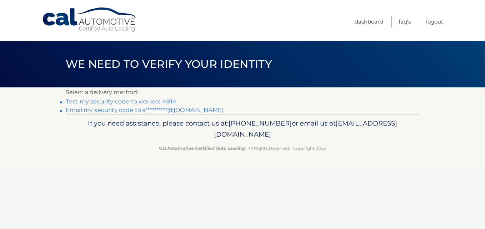
click at [189, 112] on link "**********" at bounding box center [145, 110] width 158 height 7
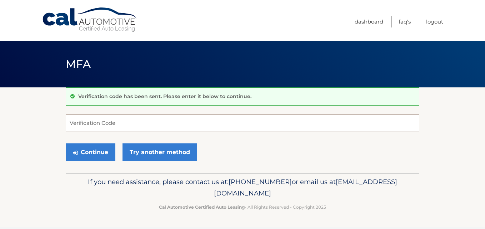
click at [78, 126] on input "Verification Code" at bounding box center [242, 123] width 353 height 18
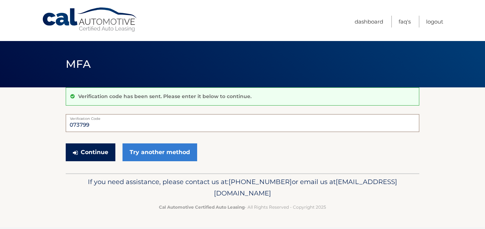
type input "073799"
click at [94, 157] on button "Continue" at bounding box center [91, 152] width 50 height 18
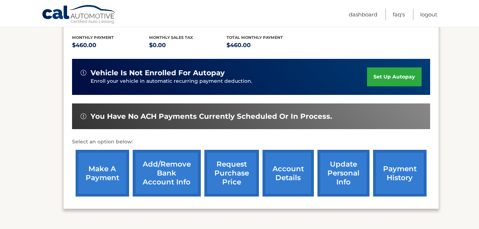
scroll to position [148, 0]
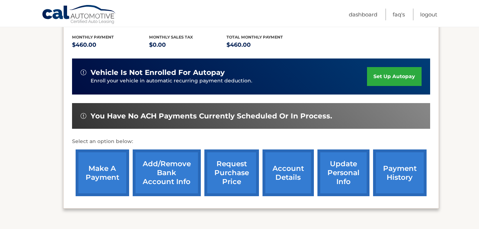
click at [105, 177] on link "make a payment" at bounding box center [103, 173] width 54 height 47
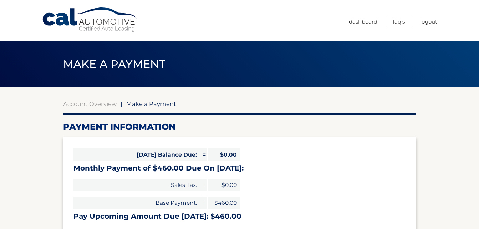
select select "ZDczZThjZjQtYThhZS00Y2E1LWIyNjYtZTFhNjczZGZmMzVk"
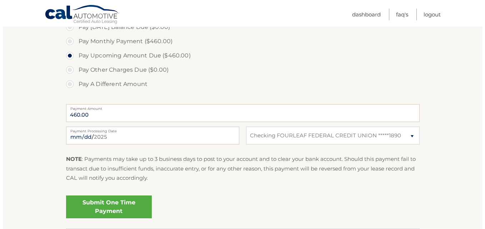
scroll to position [227, 0]
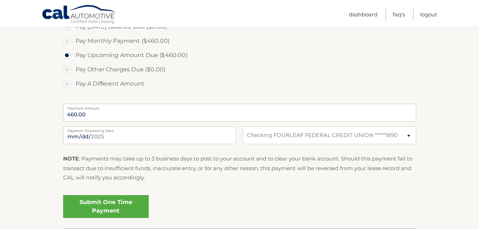
click at [1, 50] on section "Account Overview | Make a Payment Payment Information Today's Balance Due: = $0…" at bounding box center [239, 44] width 479 height 368
click at [112, 210] on link "Submit One Time Payment" at bounding box center [106, 206] width 86 height 23
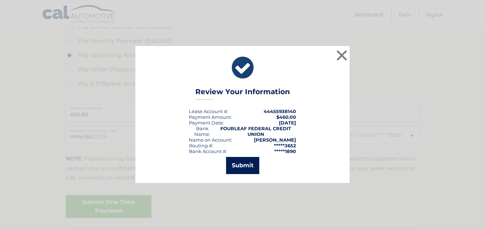
click at [247, 167] on button "Submit" at bounding box center [242, 165] width 33 height 17
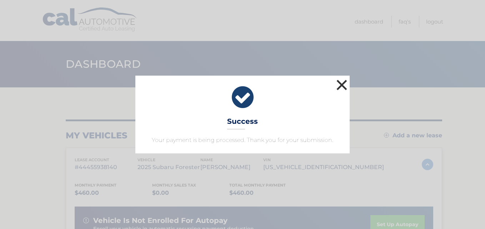
click at [348, 85] on button "×" at bounding box center [341, 85] width 14 height 14
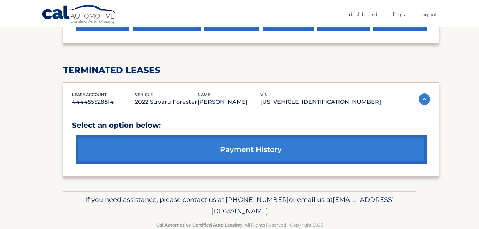
scroll to position [329, 0]
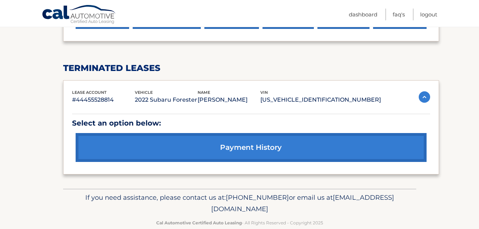
click at [376, 147] on link "payment history" at bounding box center [251, 147] width 351 height 29
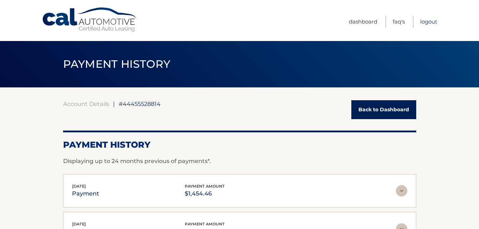
click at [430, 25] on link "Logout" at bounding box center [428, 22] width 17 height 12
